Goal: Task Accomplishment & Management: Use online tool/utility

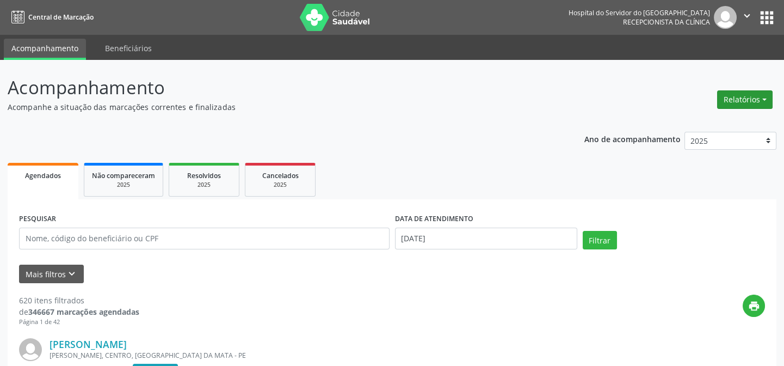
click at [742, 99] on button "Relatórios" at bounding box center [745, 99] width 56 height 19
click at [716, 122] on link "Agendamentos" at bounding box center [714, 122] width 117 height 15
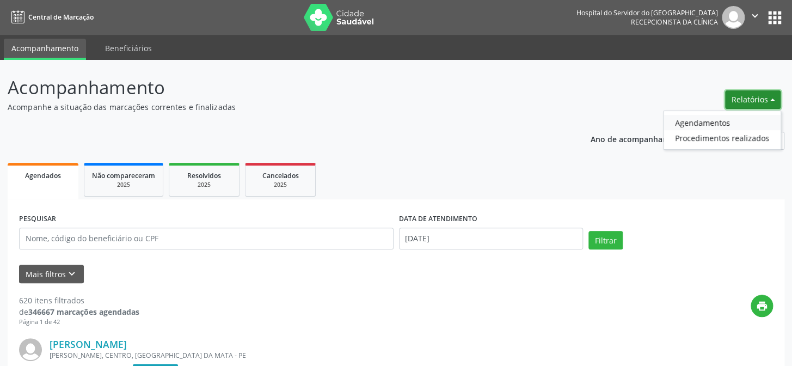
select select "7"
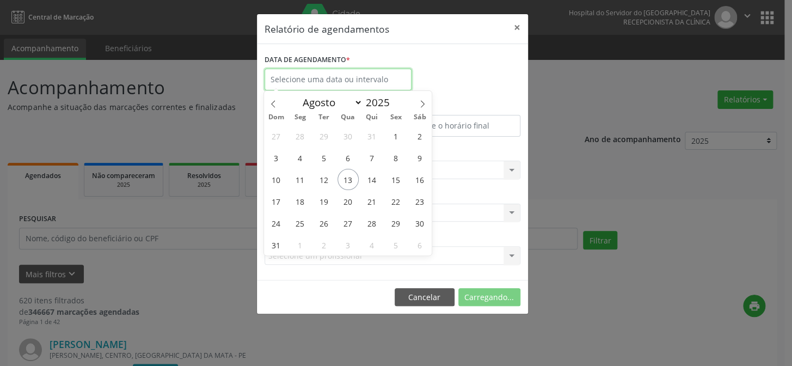
click at [349, 82] on input "text" at bounding box center [338, 80] width 147 height 22
click at [343, 176] on span "13" at bounding box center [347, 179] width 21 height 21
type input "[DATE]"
click at [343, 176] on span "13" at bounding box center [347, 179] width 21 height 21
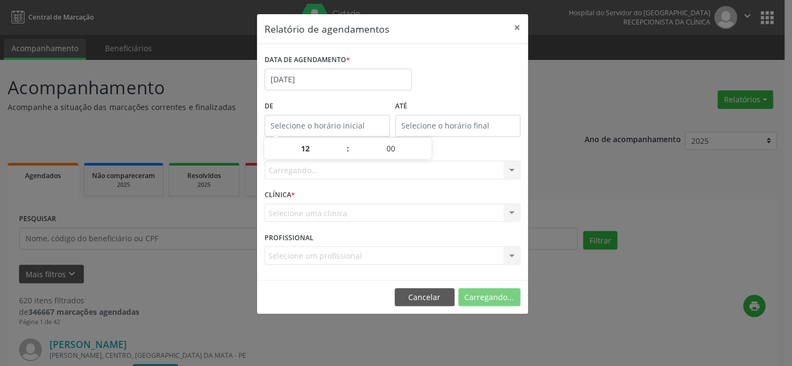
click at [313, 125] on input "text" at bounding box center [327, 126] width 125 height 22
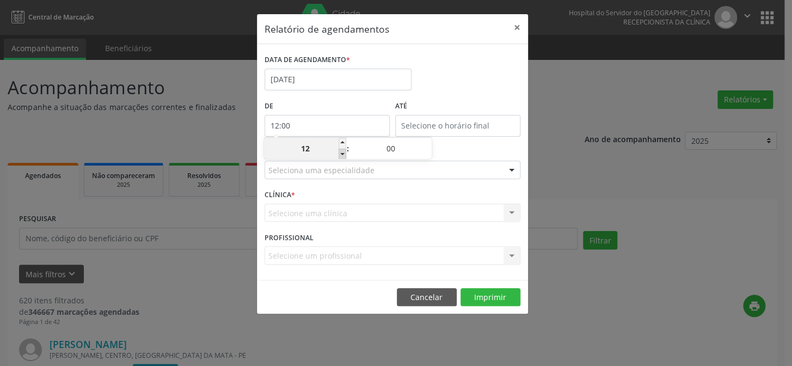
click at [342, 155] on span at bounding box center [343, 154] width 8 height 11
type input "11:00"
type input "11"
click at [342, 155] on span at bounding box center [343, 154] width 8 height 11
type input "10:00"
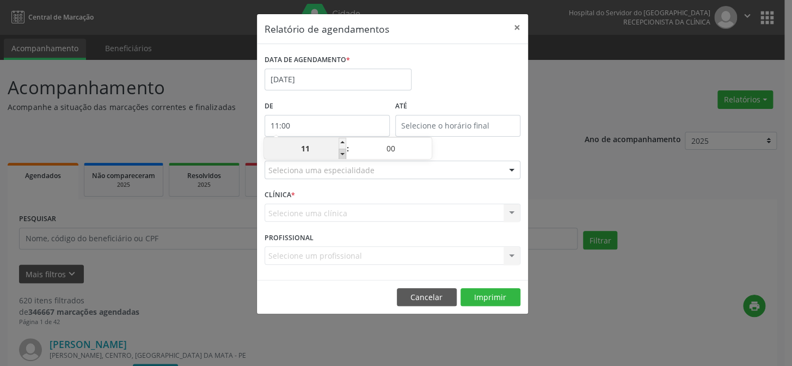
type input "10"
click at [342, 155] on span at bounding box center [343, 154] width 8 height 11
type input "09:00"
type input "09"
click at [342, 155] on span at bounding box center [343, 154] width 8 height 11
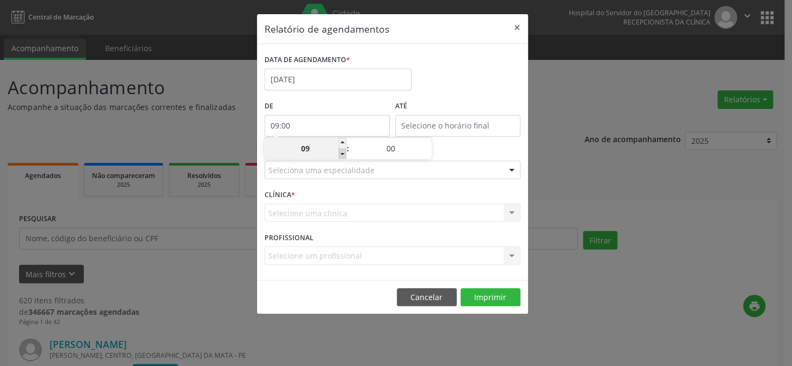
type input "08:00"
type input "08"
click at [342, 155] on span at bounding box center [343, 154] width 8 height 11
type input "07:00"
type input "07"
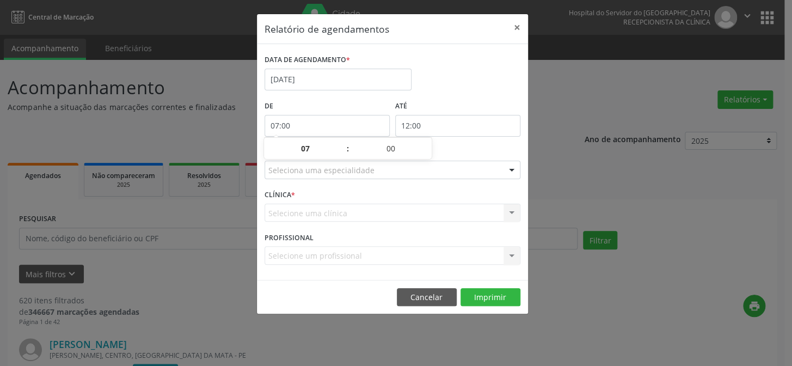
click at [452, 126] on input "12:00" at bounding box center [457, 126] width 125 height 22
click at [471, 144] on span at bounding box center [473, 143] width 8 height 11
type input "13:00"
type input "13"
click at [471, 144] on span at bounding box center [473, 143] width 8 height 11
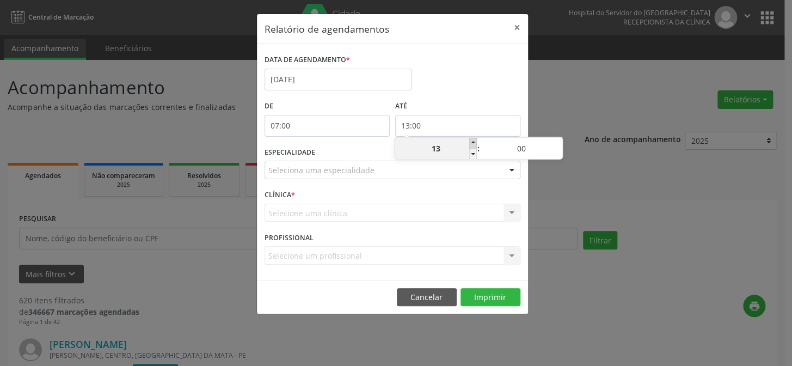
type input "14:00"
type input "14"
click at [471, 144] on span at bounding box center [473, 143] width 8 height 11
type input "15:00"
type input "15"
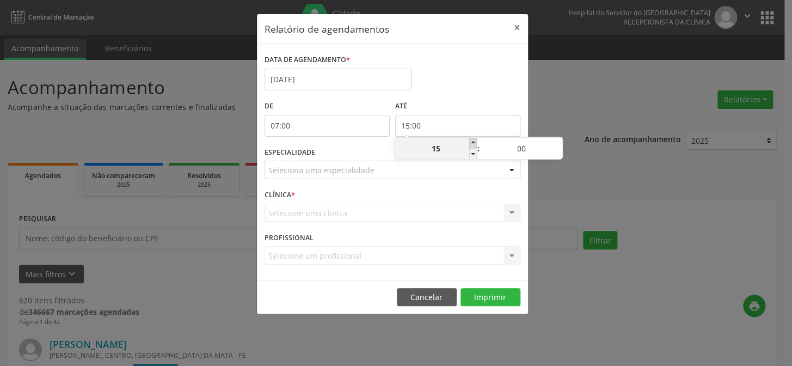
click at [471, 144] on span at bounding box center [473, 143] width 8 height 11
type input "16:00"
type input "16"
click at [471, 144] on span at bounding box center [473, 143] width 8 height 11
type input "17:00"
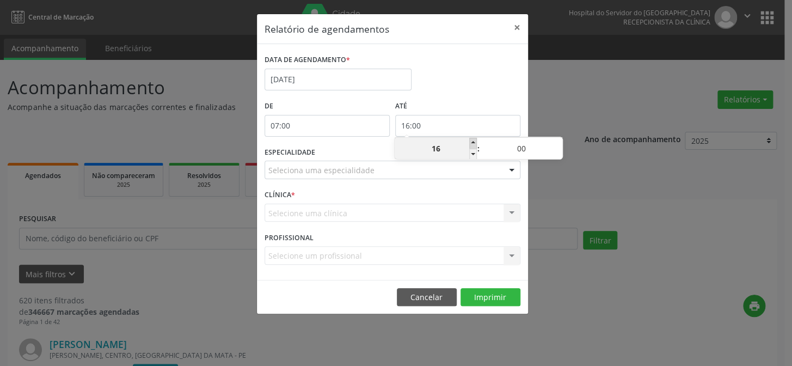
type input "17"
click at [471, 144] on span at bounding box center [473, 143] width 8 height 11
type input "18:00"
type input "18"
click at [471, 144] on span at bounding box center [473, 143] width 8 height 11
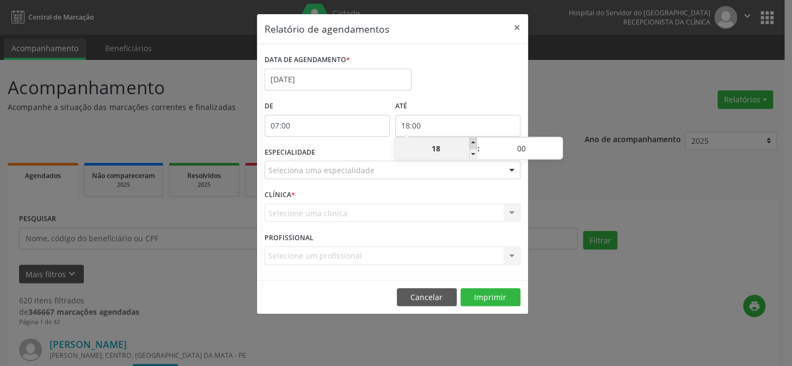
type input "19:00"
type input "19"
click at [471, 144] on span at bounding box center [473, 143] width 8 height 11
type input "20:00"
type input "20"
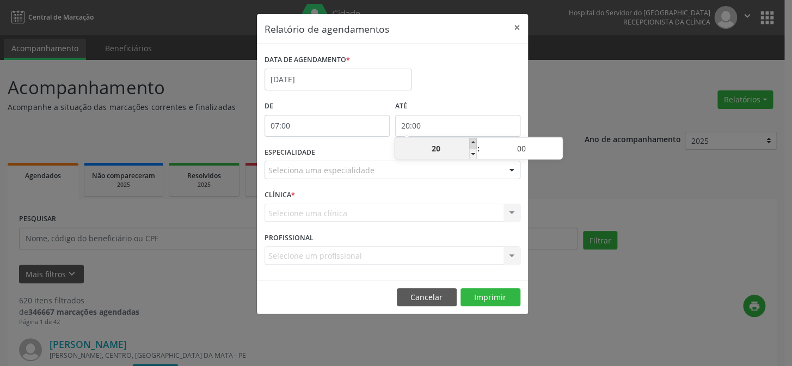
click at [471, 144] on span at bounding box center [473, 143] width 8 height 11
type input "21:00"
type input "21"
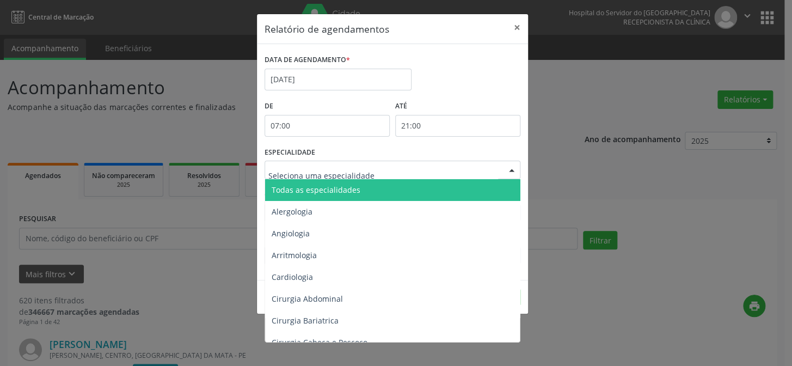
click at [513, 171] on div at bounding box center [511, 170] width 16 height 19
click at [481, 192] on span "Todas as especialidades" at bounding box center [393, 190] width 256 height 22
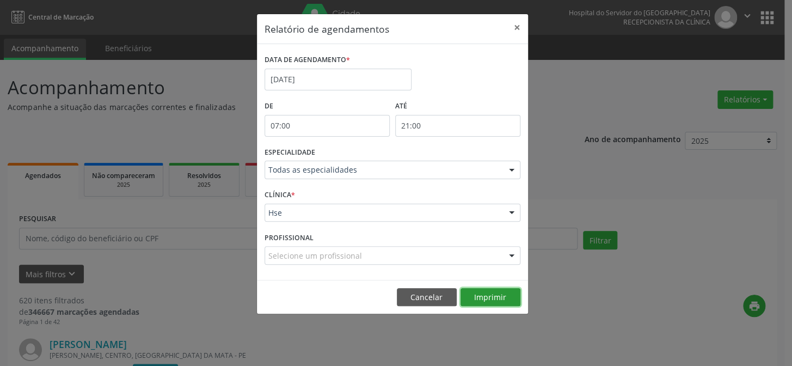
click at [496, 296] on button "Imprimir" at bounding box center [490, 297] width 60 height 19
